Goal: Navigation & Orientation: Find specific page/section

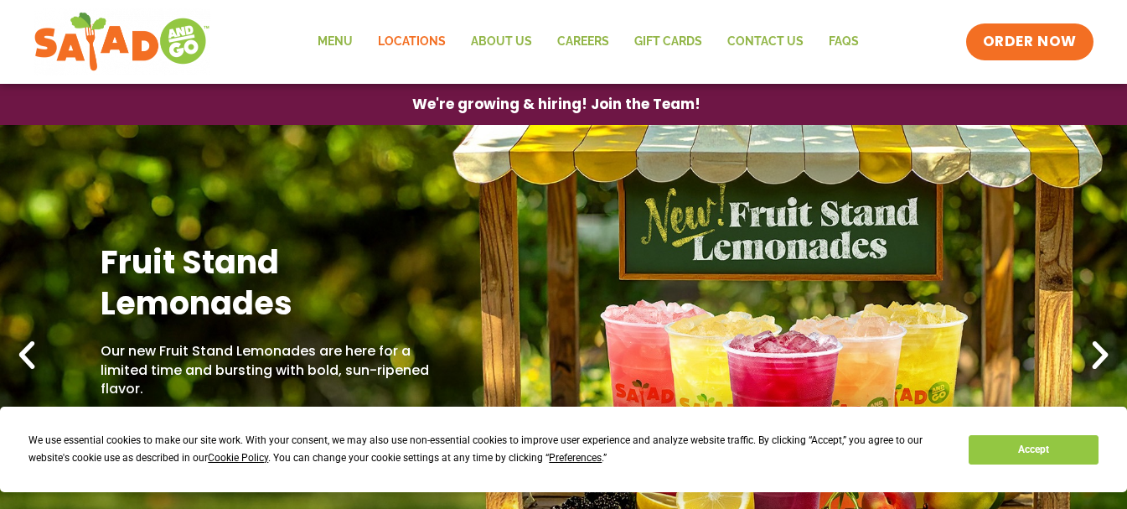
click at [431, 39] on link "Locations" at bounding box center [411, 42] width 93 height 39
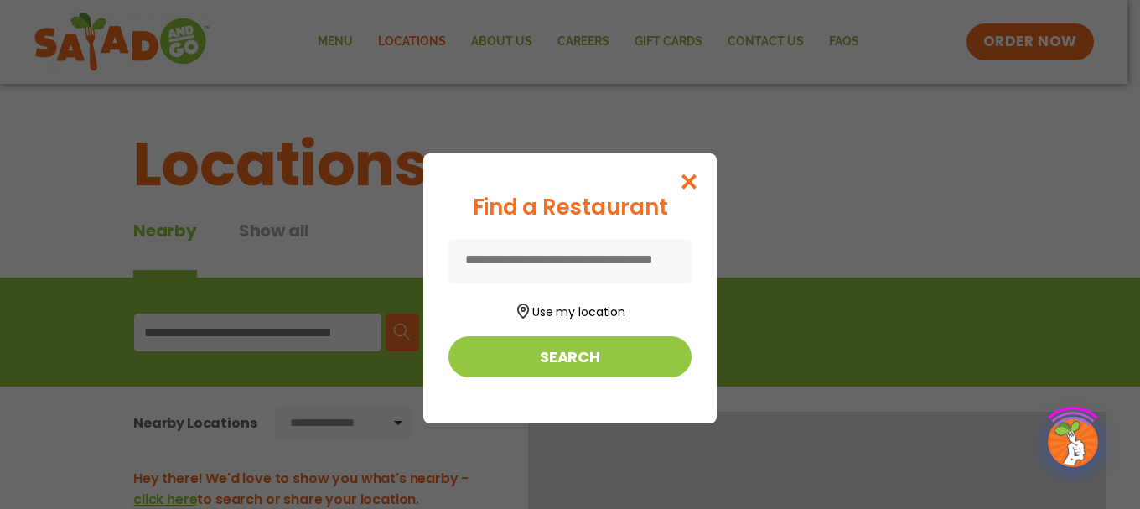
click at [227, 325] on div "Find a Restaurant Use my location Search" at bounding box center [570, 254] width 1140 height 509
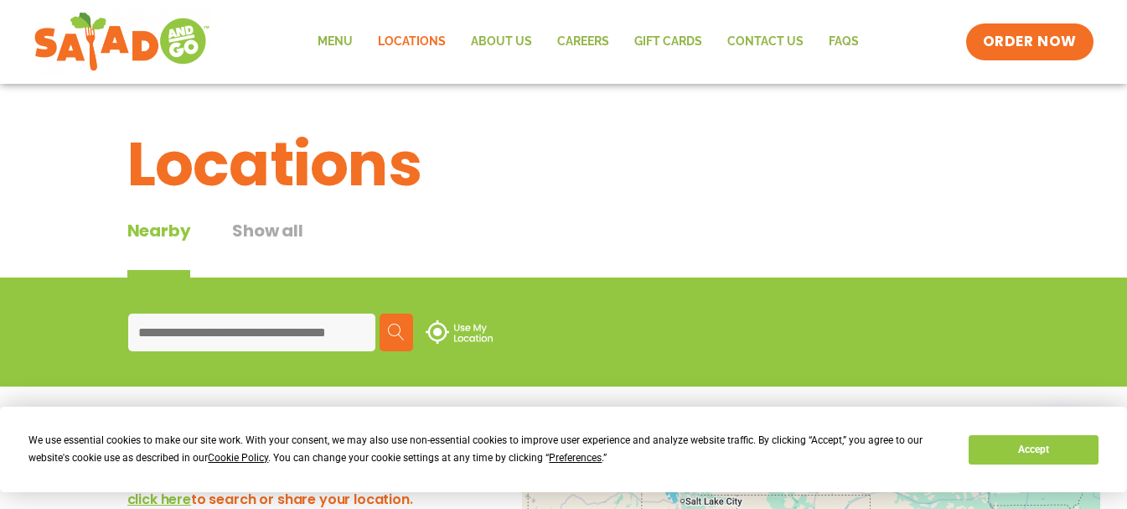
click at [231, 323] on input at bounding box center [251, 332] width 247 height 38
type input "*****"
click at [393, 329] on img at bounding box center [396, 332] width 17 height 17
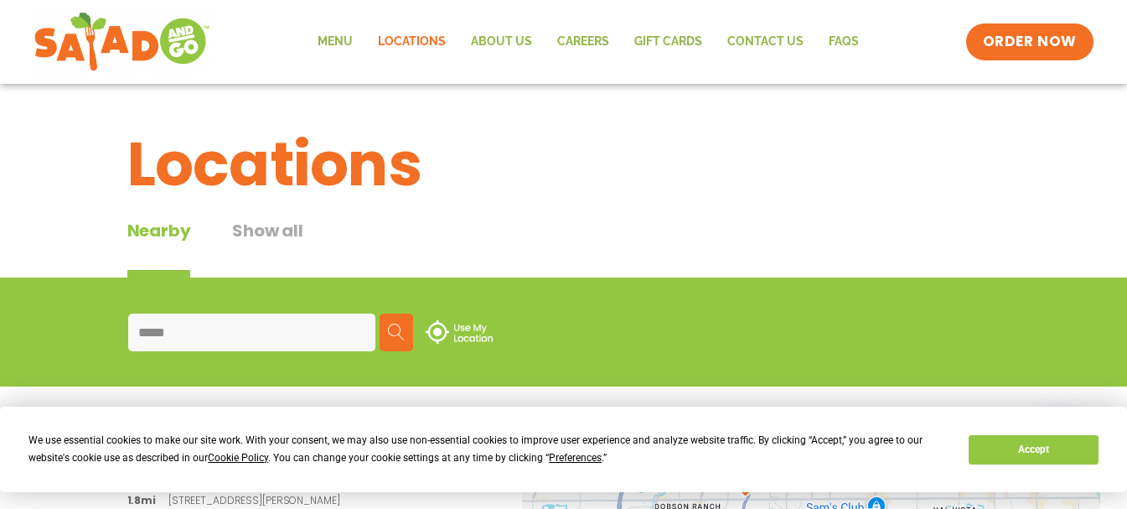
click at [393, 329] on img at bounding box center [396, 332] width 17 height 17
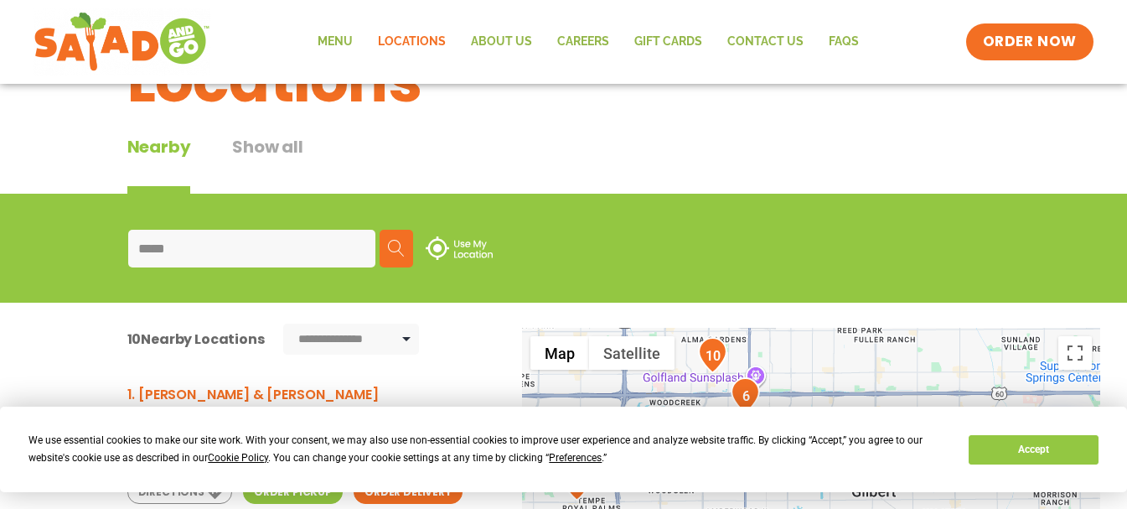
scroll to position [335, 0]
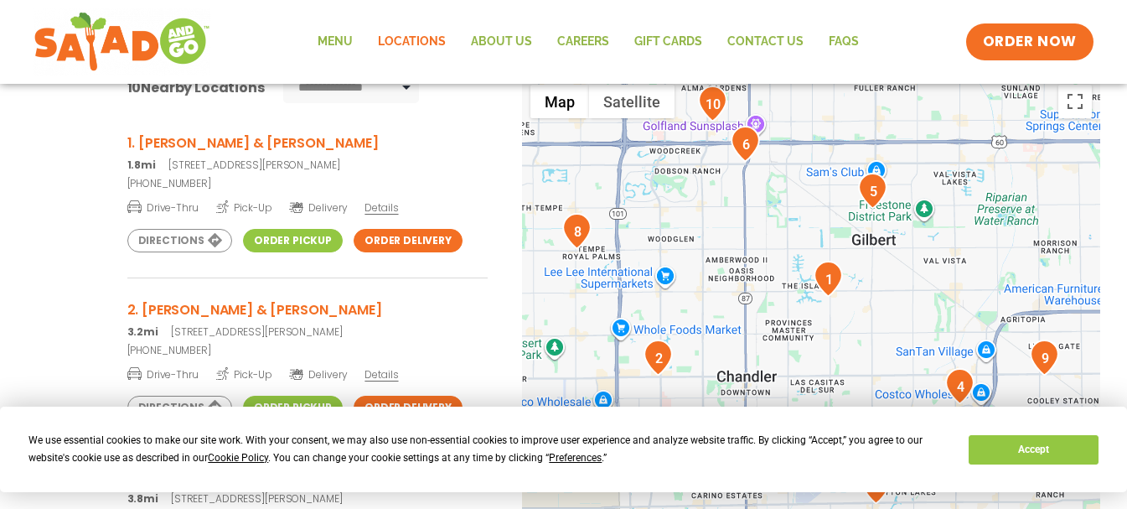
click at [194, 141] on h3 "1. Cooper & Warner" at bounding box center [307, 142] width 360 height 21
